Goal: Information Seeking & Learning: Understand process/instructions

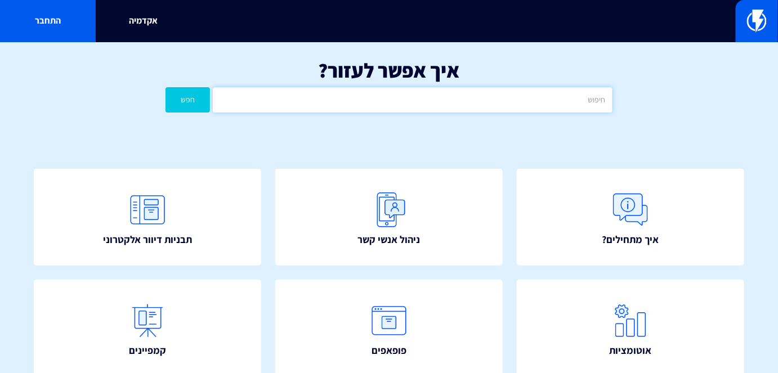
click at [563, 100] on input "text" at bounding box center [412, 99] width 399 height 25
type input "ווצאפ"
click at [166, 87] on button "חפש" at bounding box center [188, 99] width 44 height 25
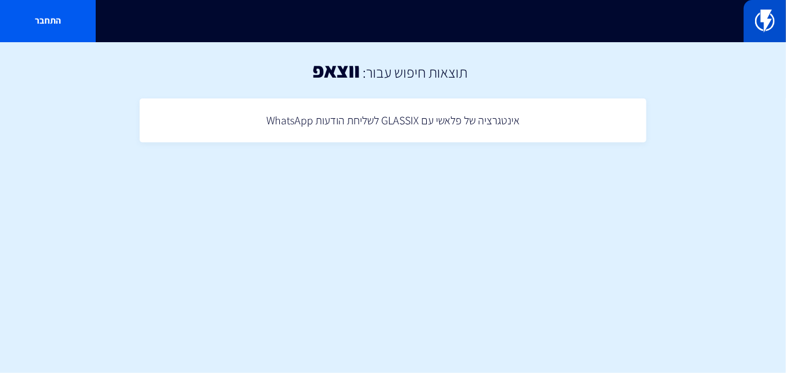
click at [779, 17] on link at bounding box center [765, 21] width 42 height 42
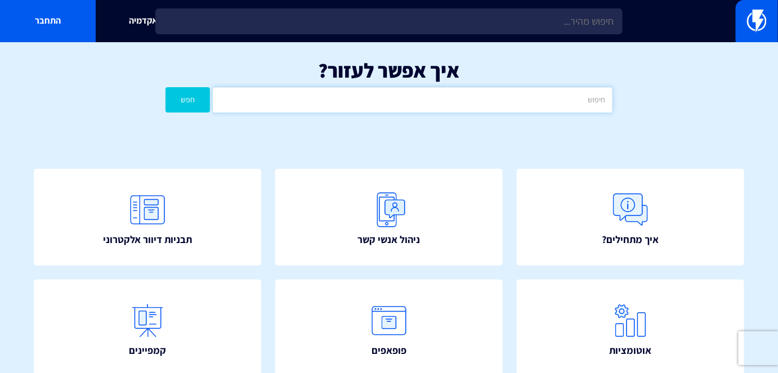
click at [527, 110] on input "text" at bounding box center [412, 99] width 399 height 25
type input "ווטסאפ"
click at [166, 87] on button "חפש" at bounding box center [188, 99] width 44 height 25
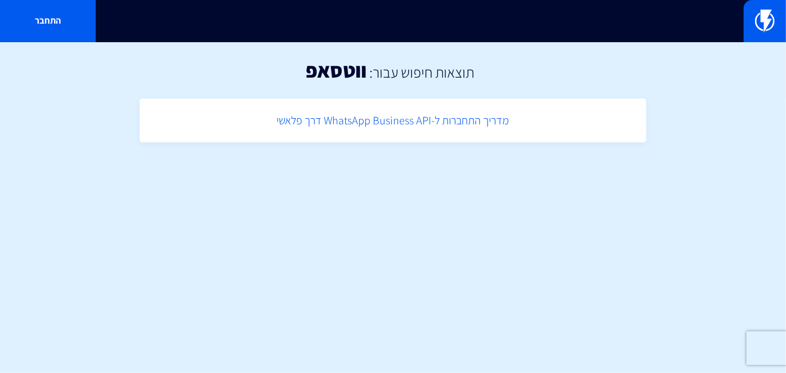
click at [449, 116] on link "מדריך התחברות ל-WhatsApp Business API דרך פלאשי" at bounding box center [393, 120] width 496 height 33
